Goal: Transaction & Acquisition: Book appointment/travel/reservation

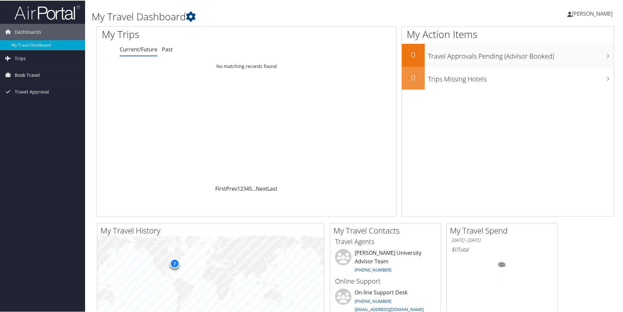
click at [26, 75] on span "Book Travel" at bounding box center [27, 74] width 25 height 16
click at [17, 74] on span "Book Travel" at bounding box center [27, 74] width 25 height 16
click at [24, 96] on link "Book/Manage Online Trips" at bounding box center [42, 98] width 85 height 10
